Goal: Task Accomplishment & Management: Manage account settings

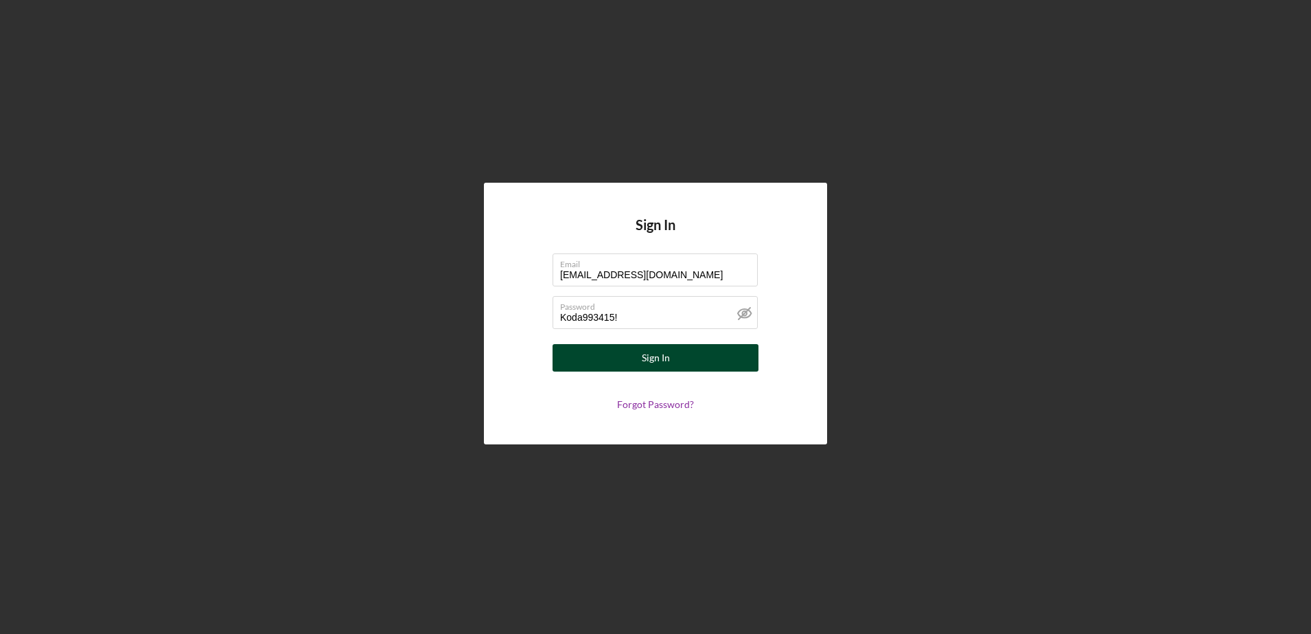
click at [636, 349] on button "Sign In" at bounding box center [656, 357] width 206 height 27
